Goal: Task Accomplishment & Management: Manage account settings

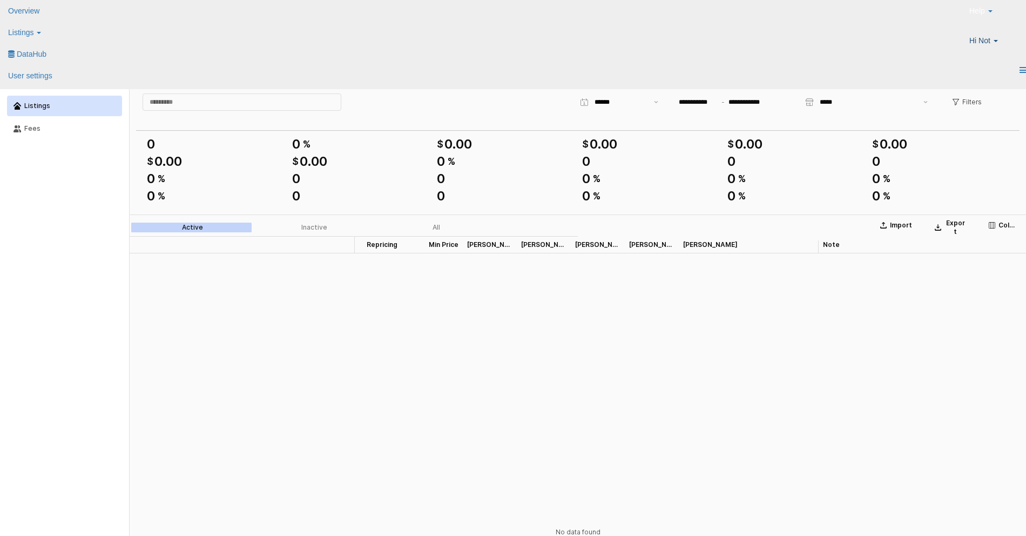
click at [979, 35] on span "Hi Not" at bounding box center [979, 40] width 21 height 11
click at [993, 106] on link "Logout" at bounding box center [1004, 101] width 23 height 9
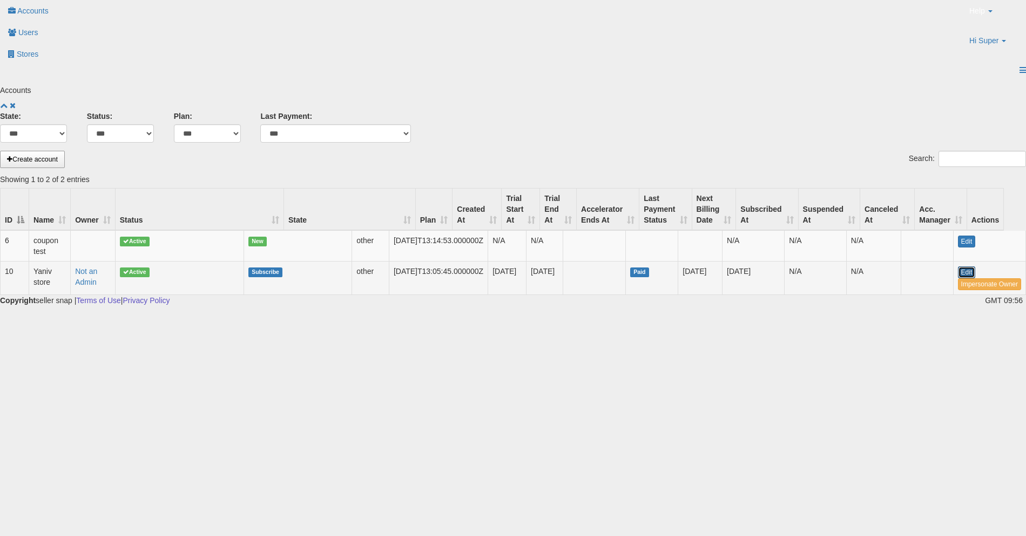
click at [958, 266] on link "Edit" at bounding box center [967, 272] width 18 height 12
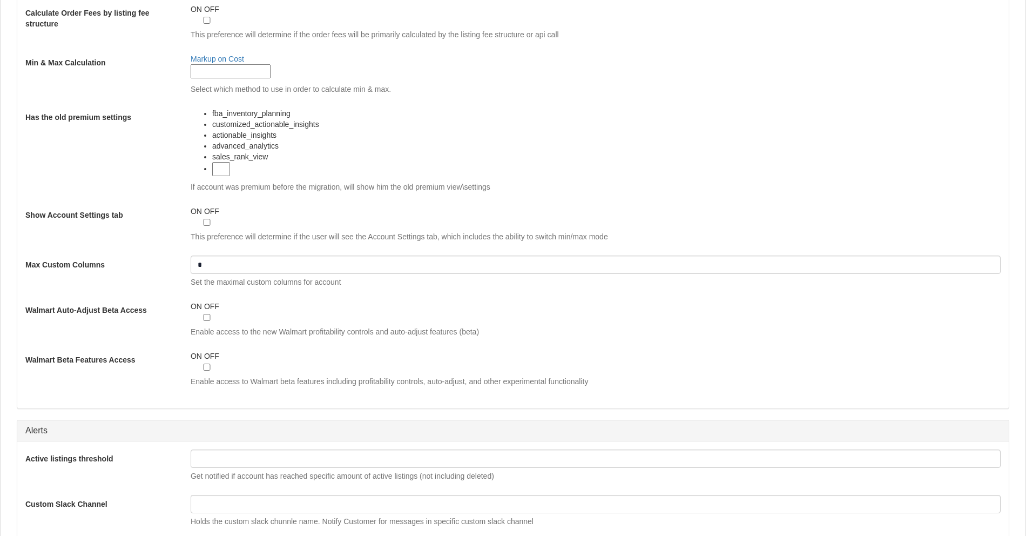
scroll to position [983, 0]
click at [204, 353] on span at bounding box center [203, 357] width 2 height 9
click at [220, 352] on div "ON OFF" at bounding box center [197, 363] width 50 height 23
click at [185, 353] on span at bounding box center [184, 357] width 2 height 9
click at [202, 353] on span "ON" at bounding box center [196, 357] width 11 height 9
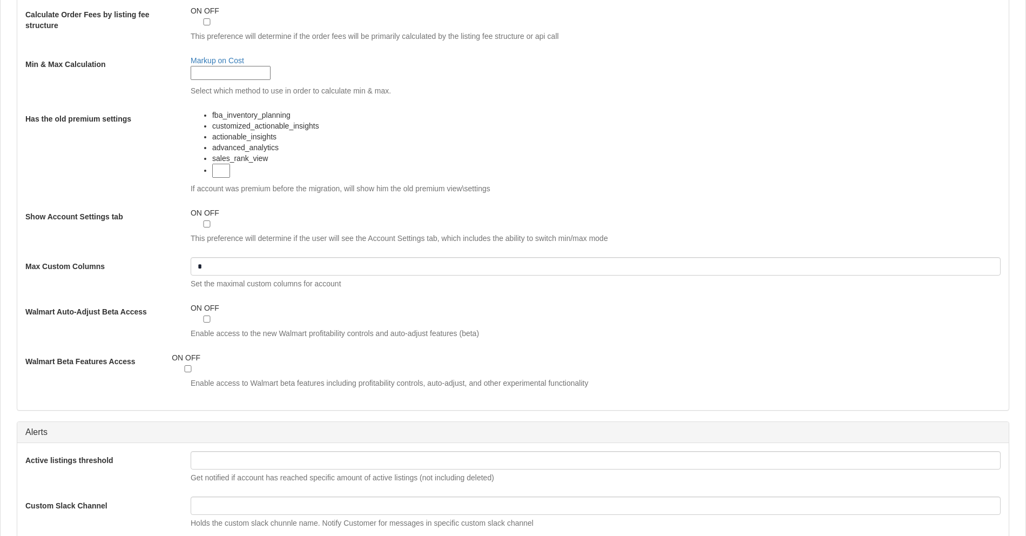
scroll to position [1366, 0]
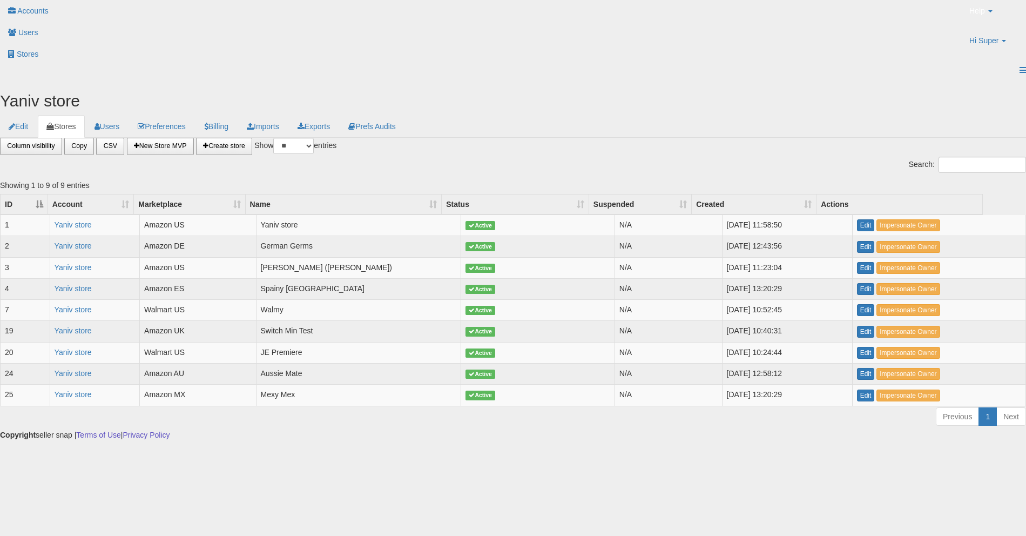
select select "**"
click at [980, 30] on link "Hi Super" at bounding box center [993, 45] width 65 height 30
click at [993, 106] on link "Logout" at bounding box center [1004, 101] width 23 height 9
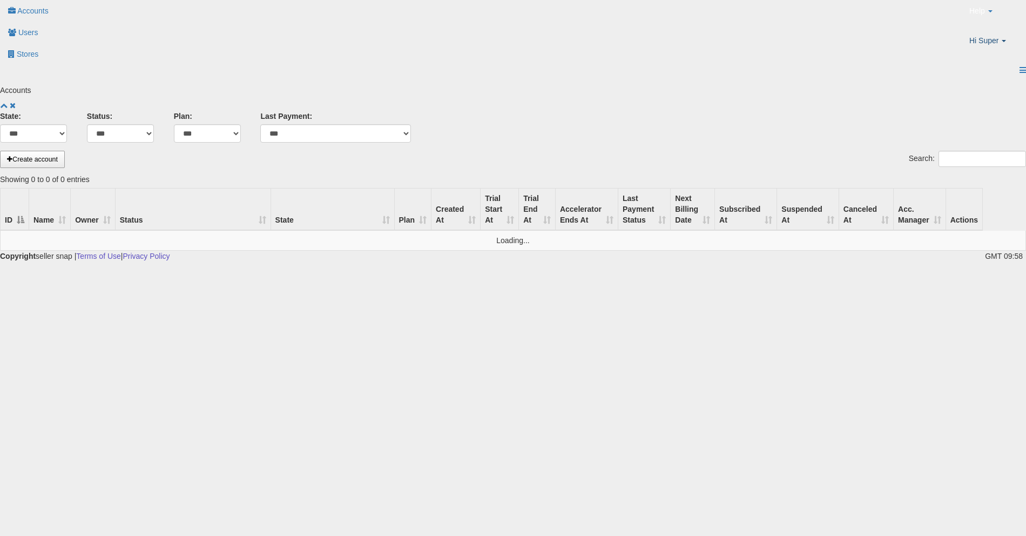
click at [974, 35] on p "Hi Super" at bounding box center [993, 42] width 49 height 14
click at [993, 106] on link "Logout" at bounding box center [1004, 101] width 23 height 9
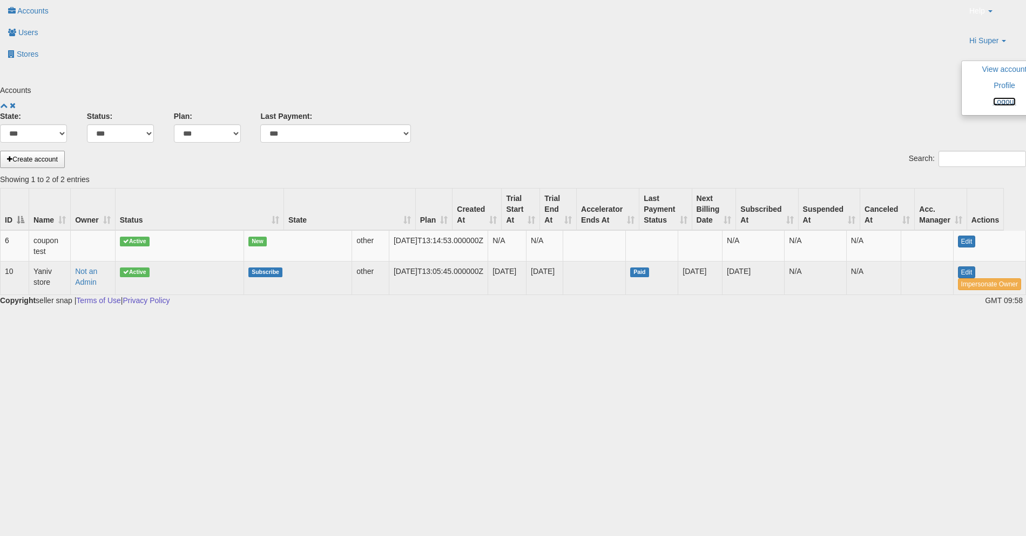
click at [993, 106] on link "Logout" at bounding box center [1004, 101] width 23 height 9
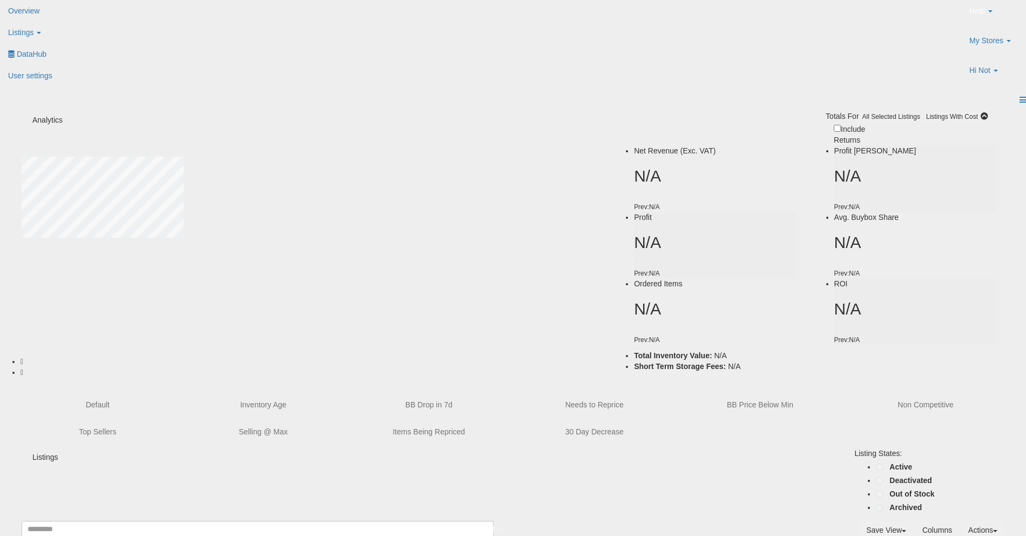
type input "**********"
click at [33, 28] on span "Listings" at bounding box center [20, 32] width 25 height 9
click at [11, 52] on icon at bounding box center [11, 52] width 0 height 0
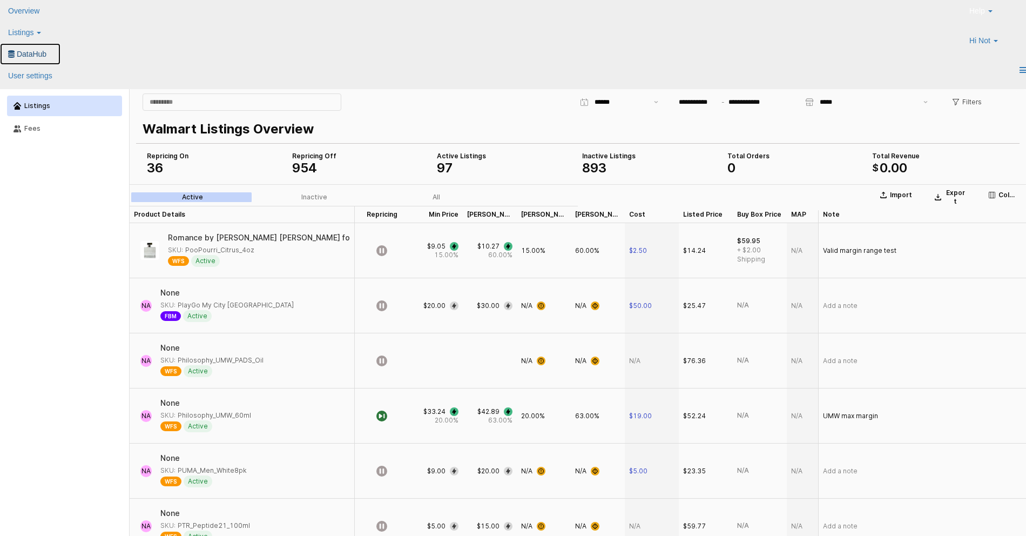
click at [60, 43] on link "DataHub" at bounding box center [30, 54] width 60 height 22
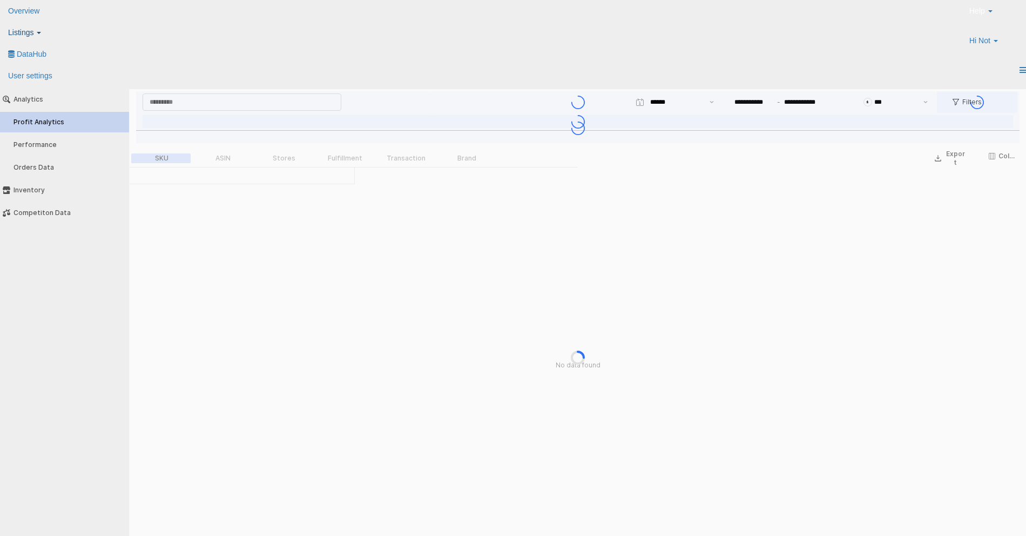
type input "***"
